Goal: Information Seeking & Learning: Learn about a topic

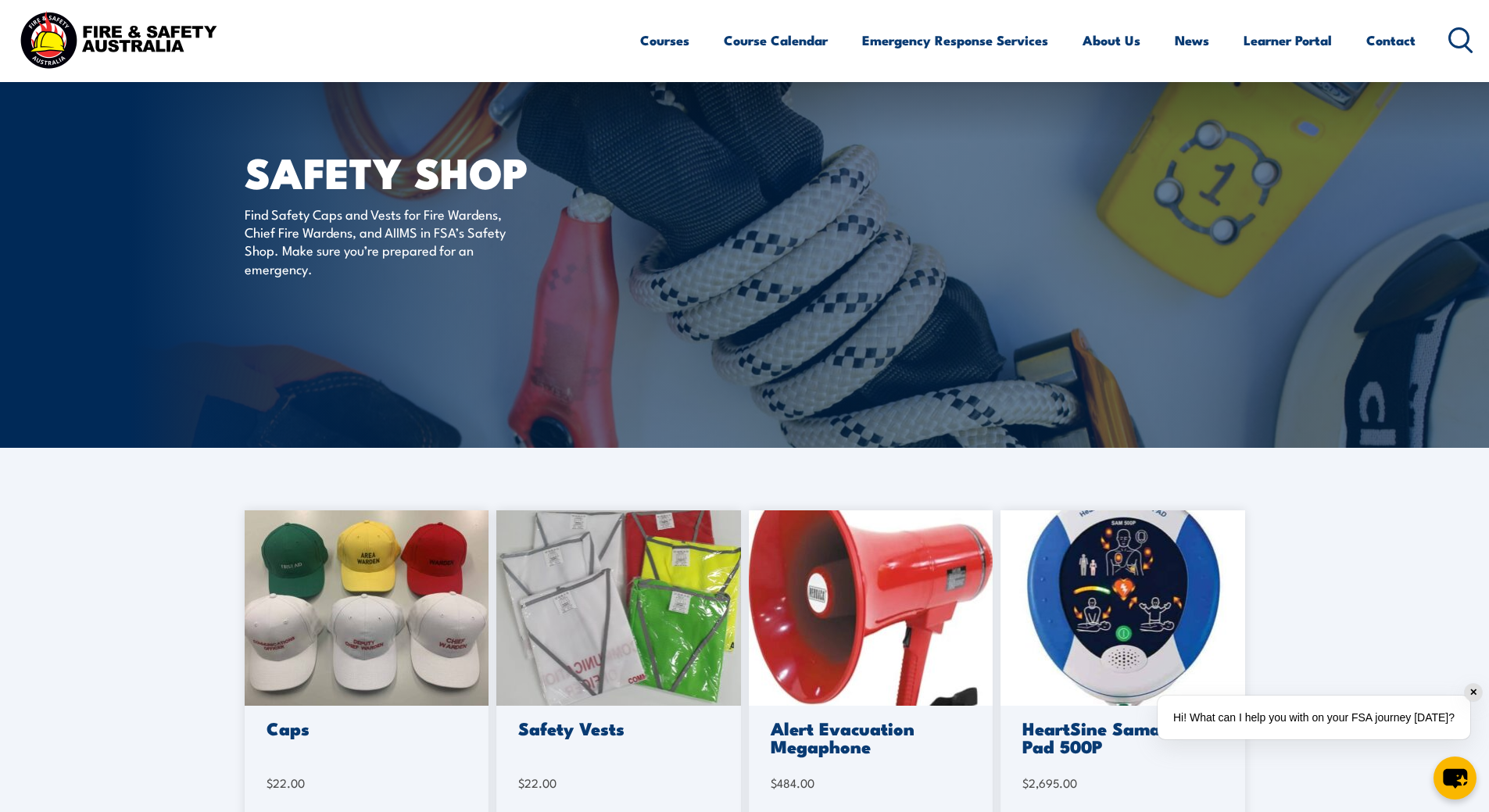
click at [1462, 46] on circle at bounding box center [1459, 37] width 19 height 19
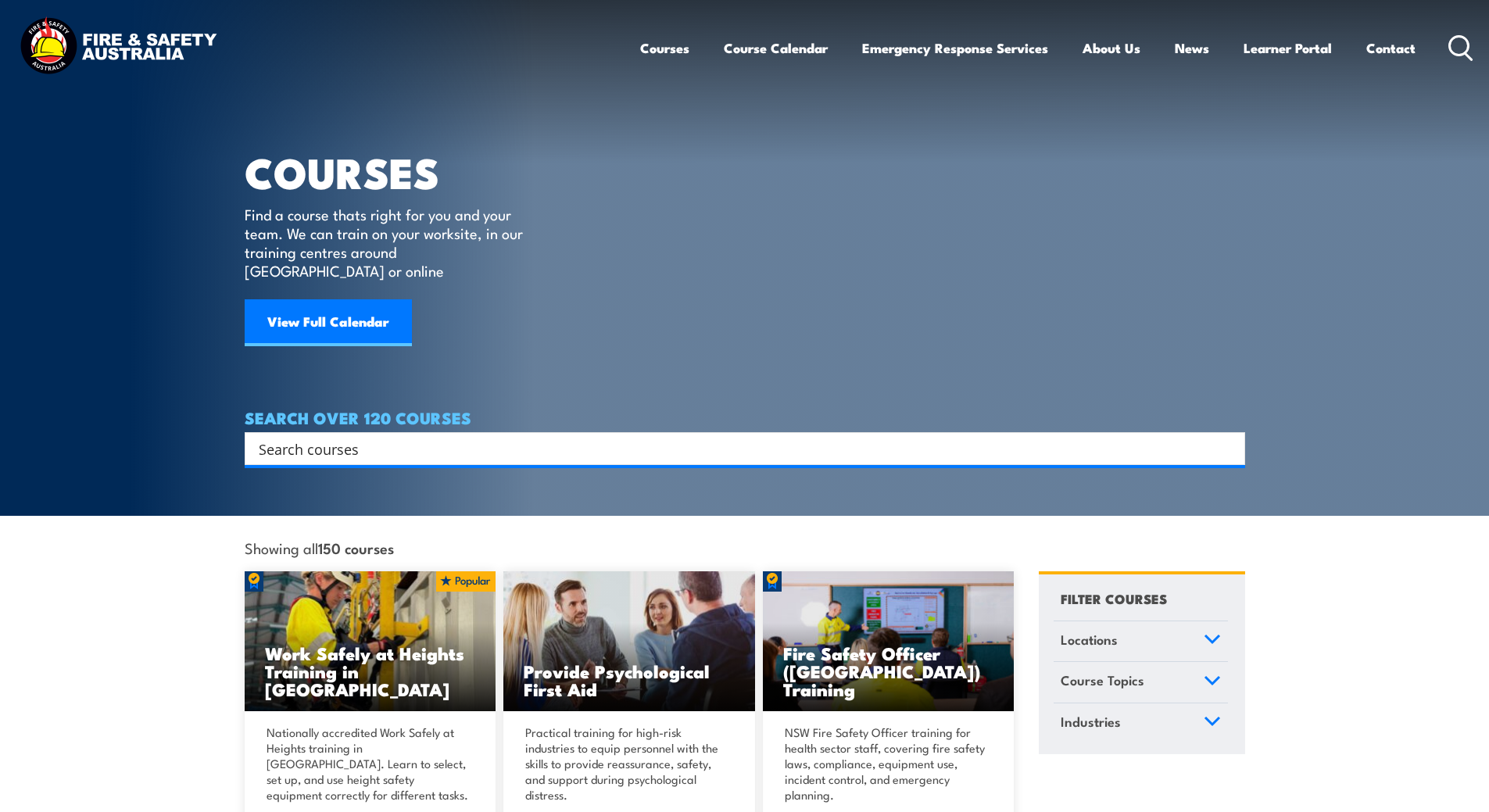
click at [481, 437] on input "Search input" at bounding box center [735, 448] width 953 height 23
type input "emergencya response"
